Goal: Find contact information: Find contact information

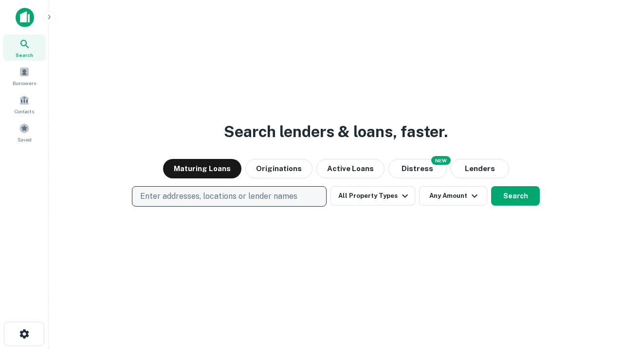
click at [229, 197] on p "Enter addresses, locations or lender names" at bounding box center [218, 197] width 157 height 12
type input "**********"
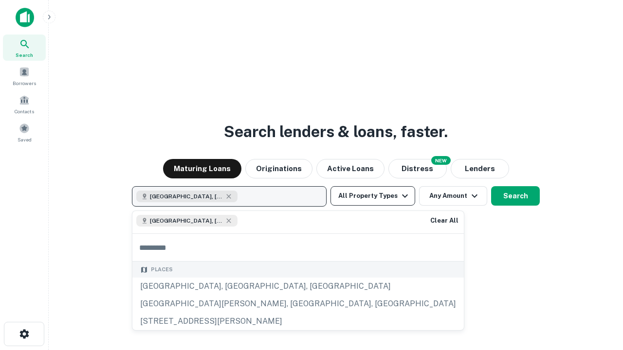
click at [373, 196] on button "All Property Types" at bounding box center [372, 195] width 85 height 19
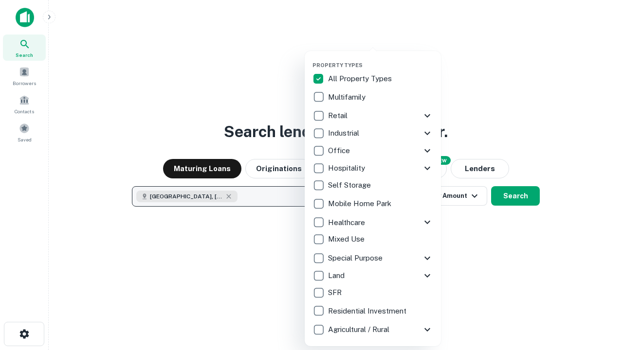
click at [381, 59] on button "button" at bounding box center [380, 59] width 136 height 0
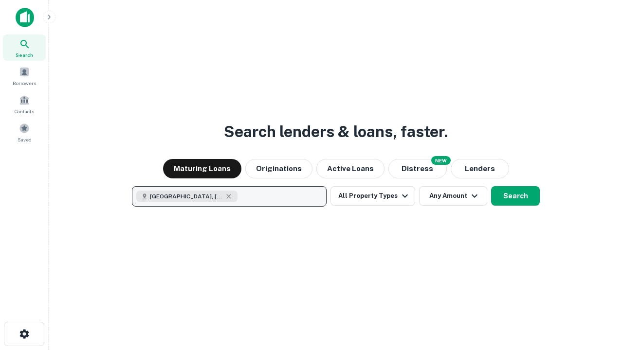
scroll to position [16, 0]
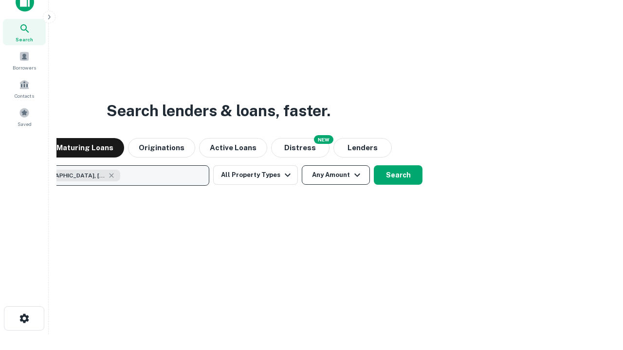
click at [302, 165] on button "Any Amount" at bounding box center [336, 174] width 68 height 19
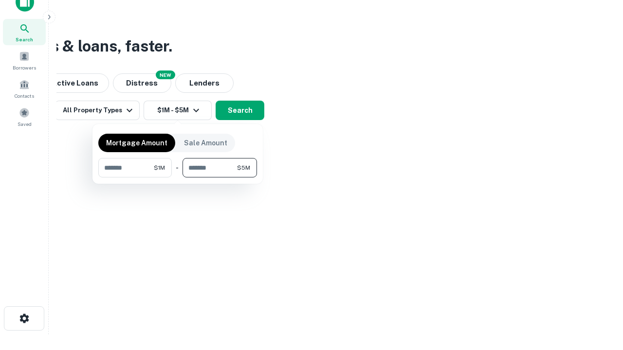
type input "*******"
click at [178, 178] on button "button" at bounding box center [177, 178] width 159 height 0
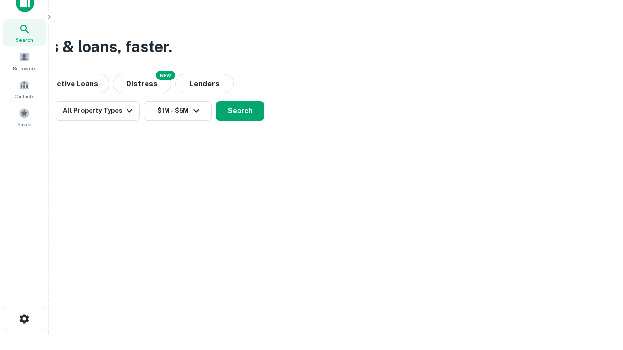
scroll to position [5, 180]
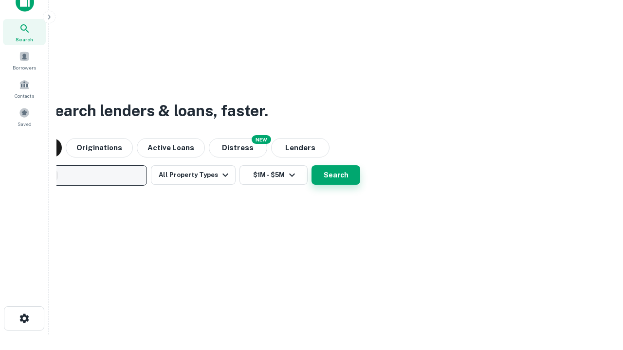
click at [312, 165] on button "Search" at bounding box center [336, 174] width 49 height 19
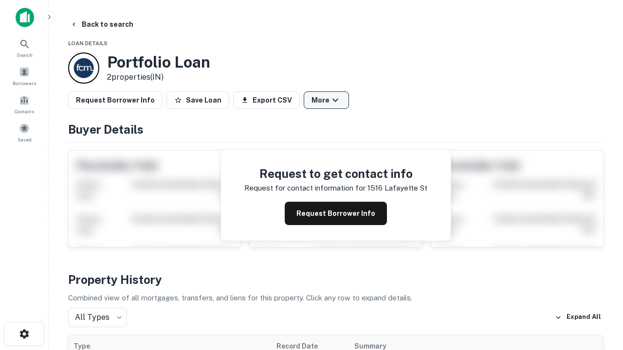
click at [326, 100] on button "More" at bounding box center [326, 101] width 45 height 18
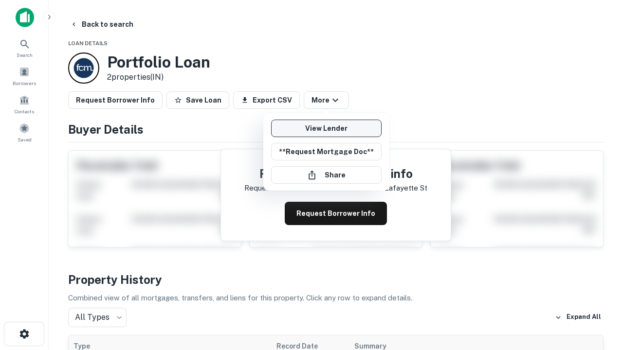
click at [326, 128] on link "View Lender" at bounding box center [326, 129] width 110 height 18
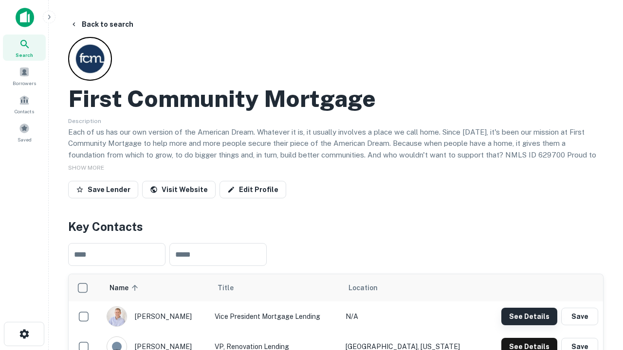
click at [529, 316] on button "See Details" at bounding box center [529, 317] width 56 height 18
click at [24, 334] on icon "button" at bounding box center [24, 335] width 12 height 12
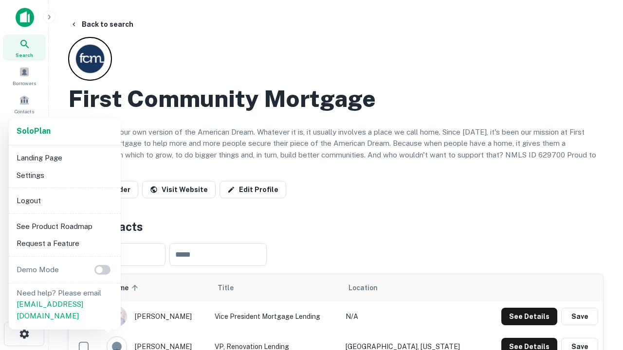
click at [64, 201] on li "Logout" at bounding box center [65, 201] width 104 height 18
